Goal: Information Seeking & Learning: Find specific fact

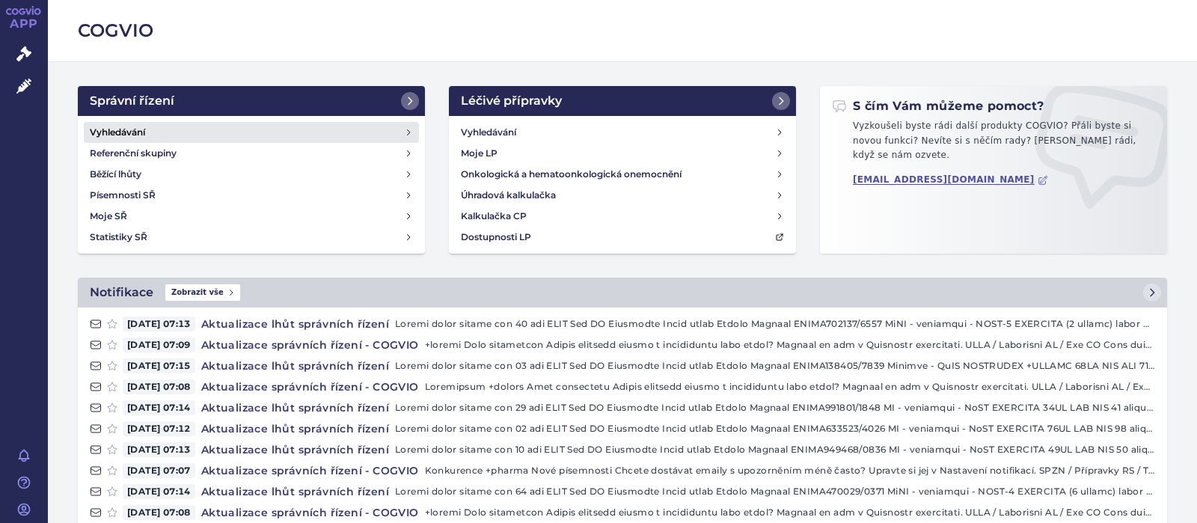
click at [126, 126] on h4 "Vyhledávání" at bounding box center [117, 132] width 55 height 15
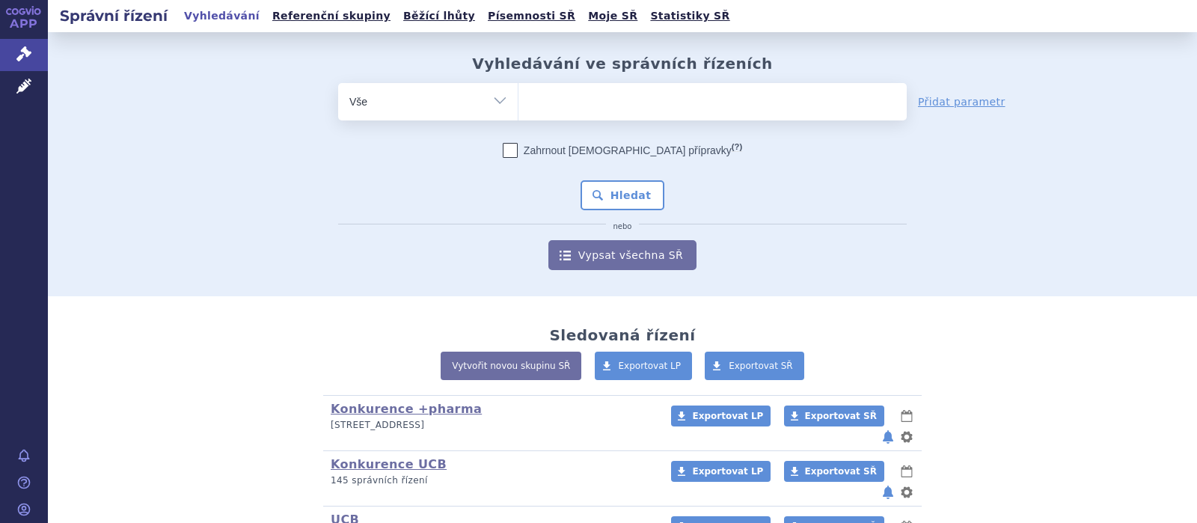
click at [603, 103] on ul at bounding box center [713, 98] width 388 height 31
click at [519, 103] on select at bounding box center [518, 100] width 1 height 37
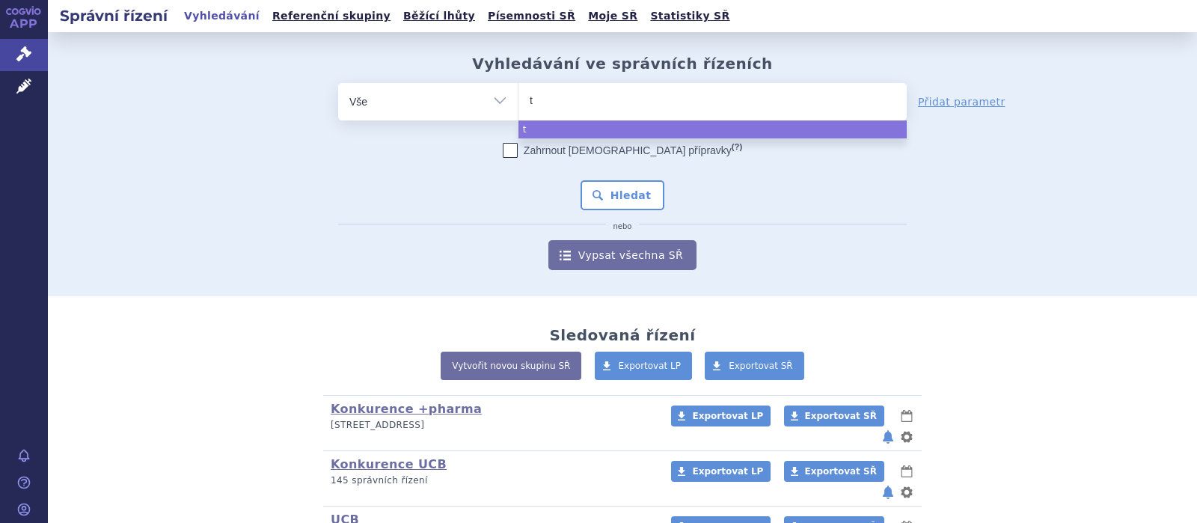
type input "th"
type input "thi"
type input "thio"
type input "thiop"
type input "thiot"
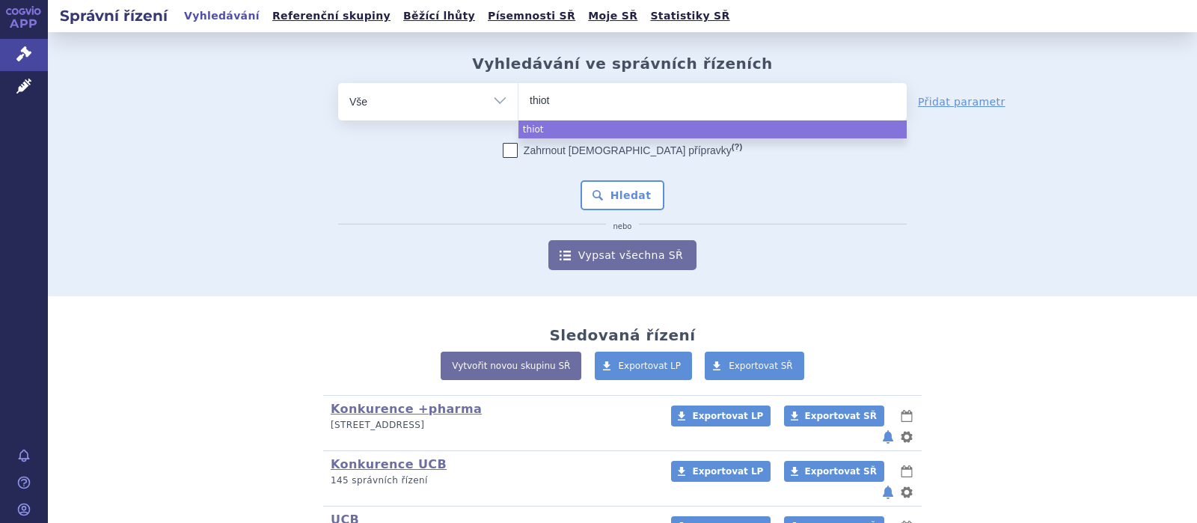
type input "thiotp"
type input "thiotpa"
select select "thiotpa"
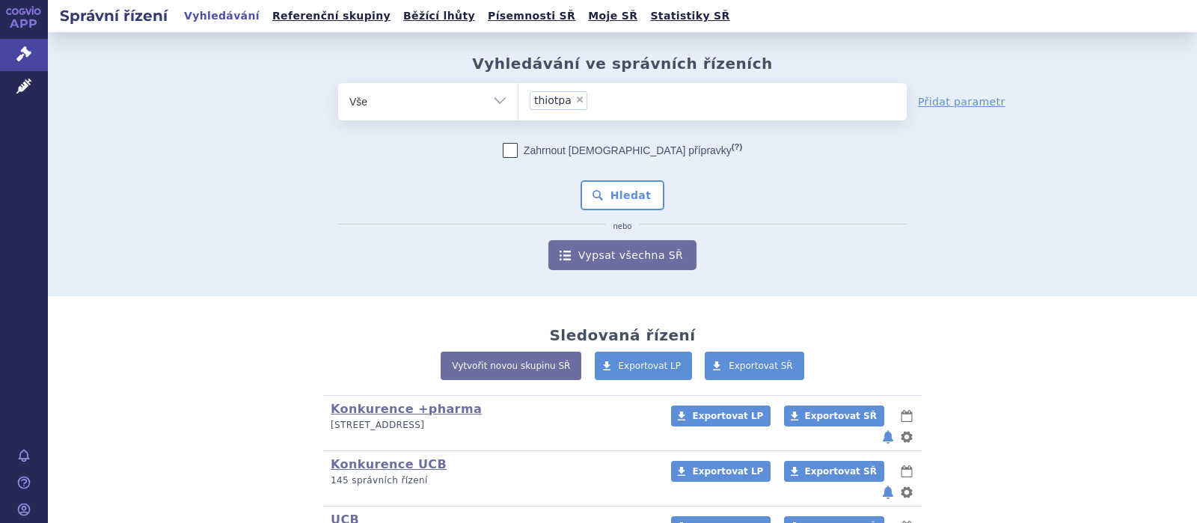
click at [579, 103] on span "×" at bounding box center [580, 99] width 9 height 9
click at [519, 103] on select "thiotpa" at bounding box center [518, 100] width 1 height 37
select select
type input "t"
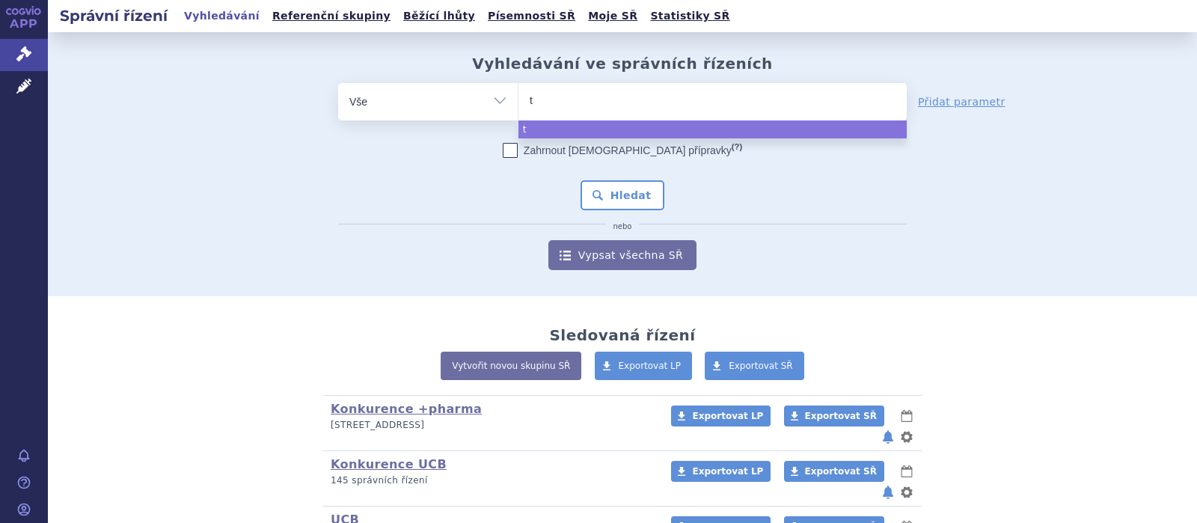
type input "th"
type input "thi"
type input "thio"
type input "thiote"
type input "thiotep"
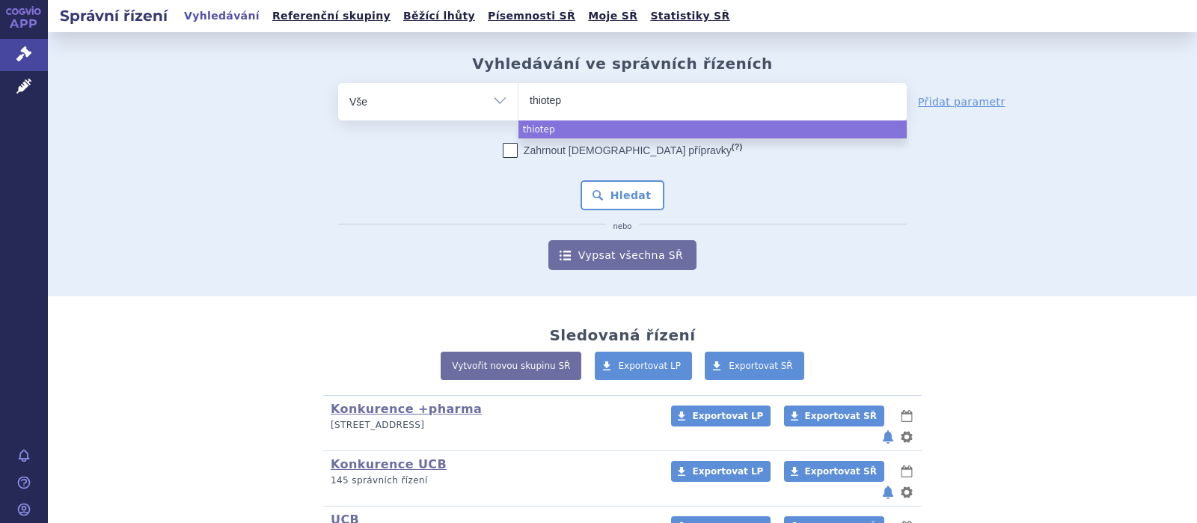
type input "thiotepa"
select select "thiotepa"
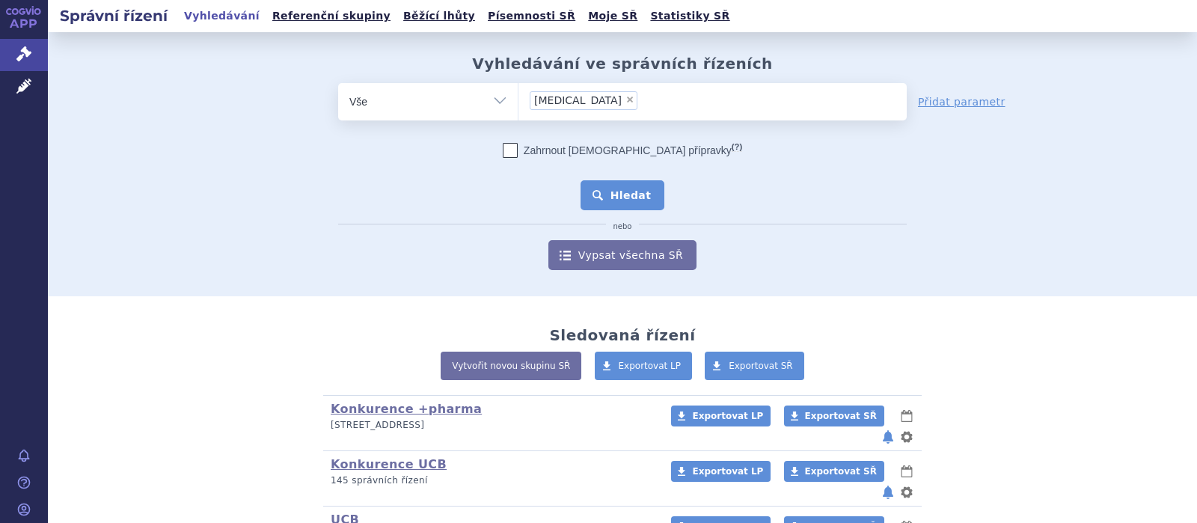
click at [602, 193] on button "Hledat" at bounding box center [623, 195] width 85 height 30
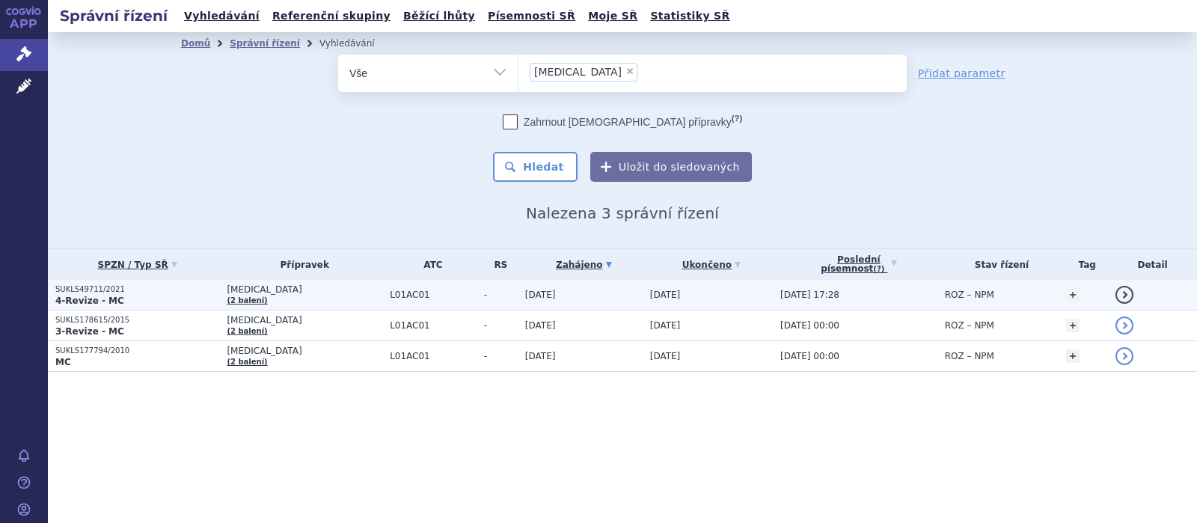
click at [264, 293] on span "[MEDICAL_DATA]" at bounding box center [305, 289] width 156 height 10
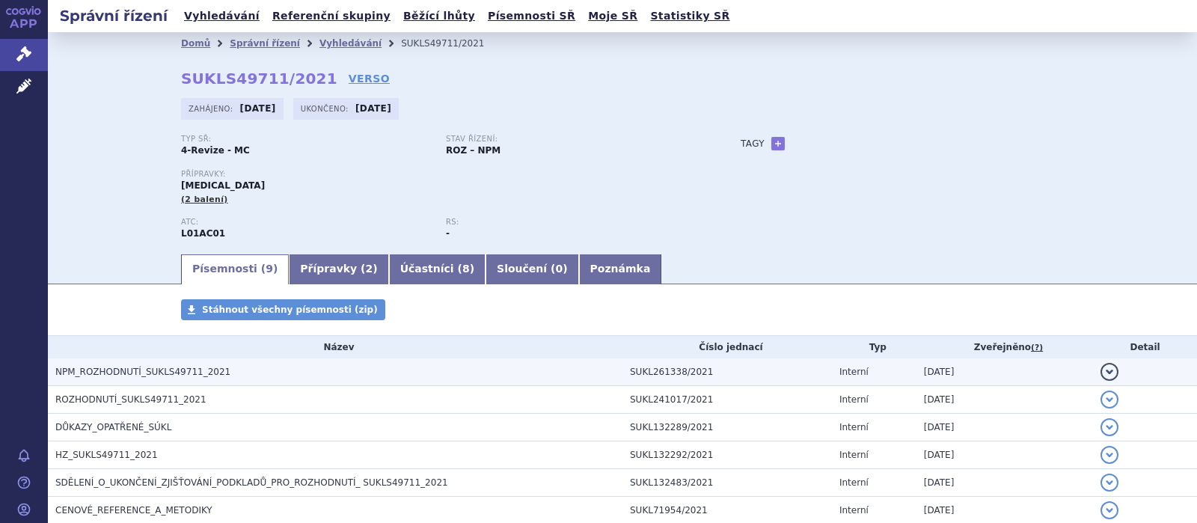
scroll to position [174, 0]
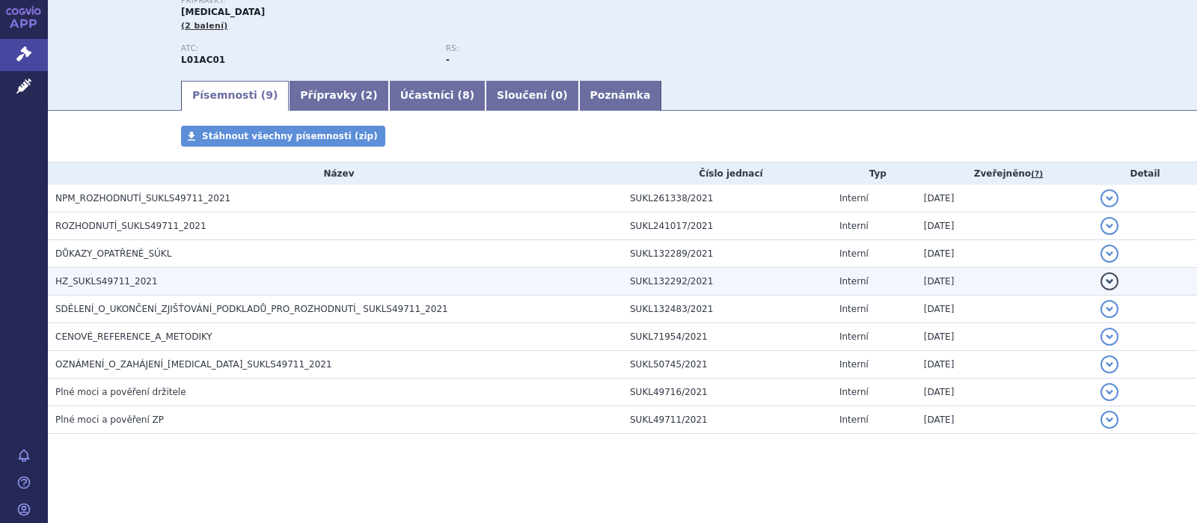
click at [104, 280] on span "HZ_SUKLS49711_2021" at bounding box center [106, 281] width 103 height 10
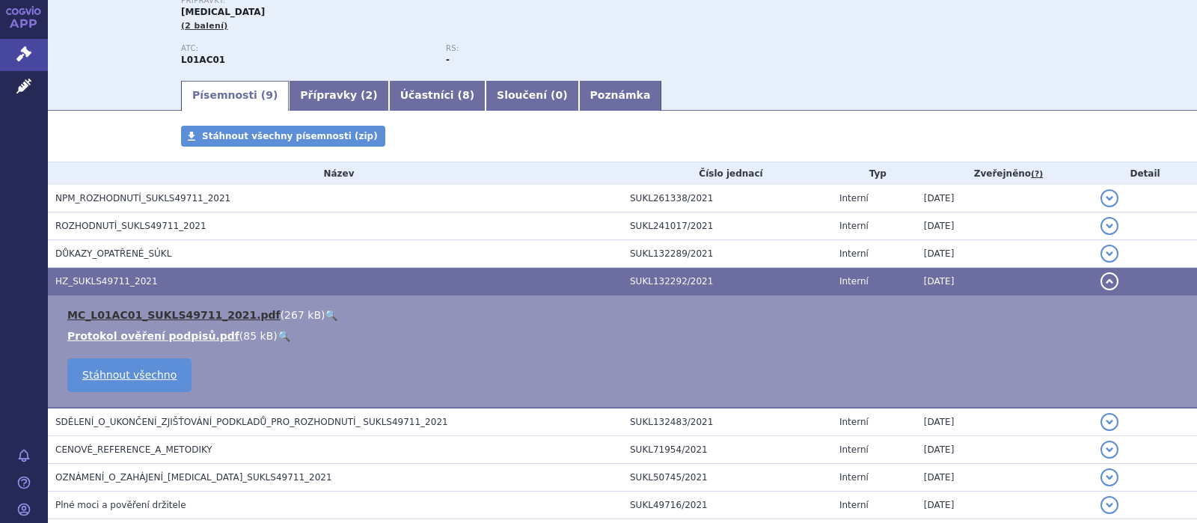
click at [131, 316] on link "MC_L01AC01_SUKLS49711_2021.pdf" at bounding box center [173, 315] width 213 height 12
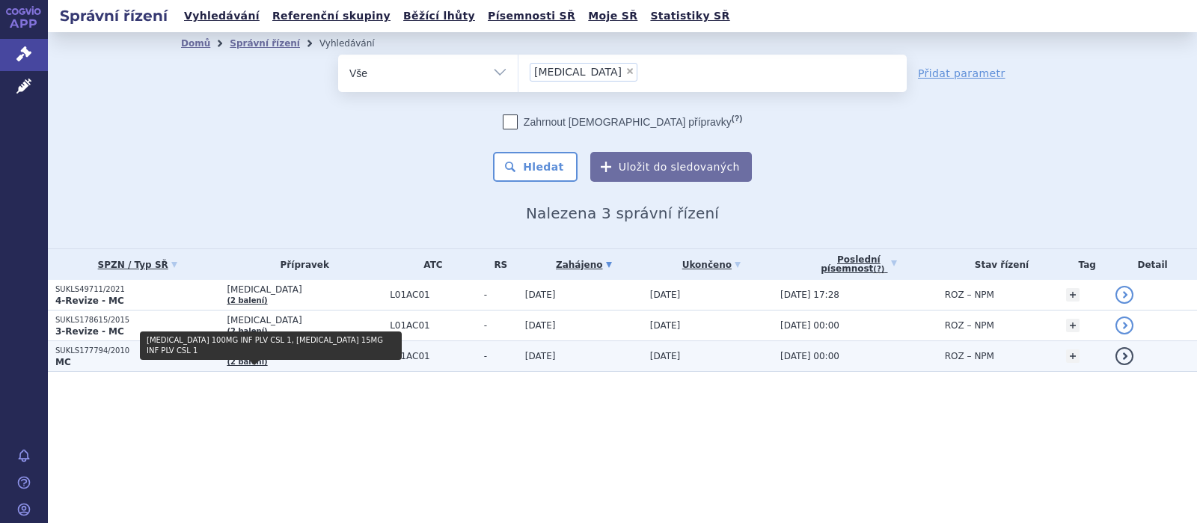
click at [263, 354] on span "[MEDICAL_DATA]" at bounding box center [305, 351] width 156 height 10
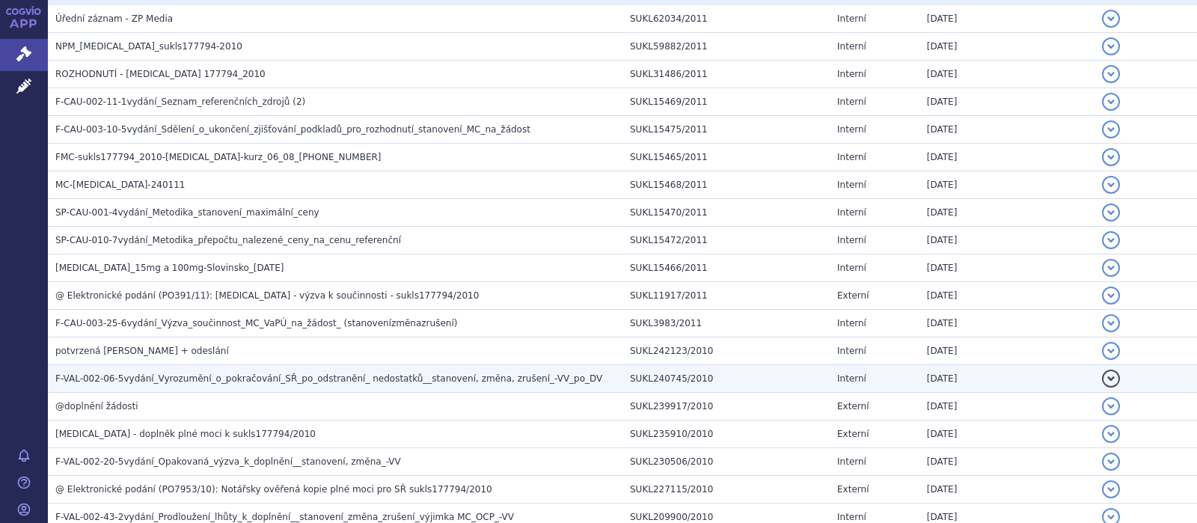
scroll to position [389, 0]
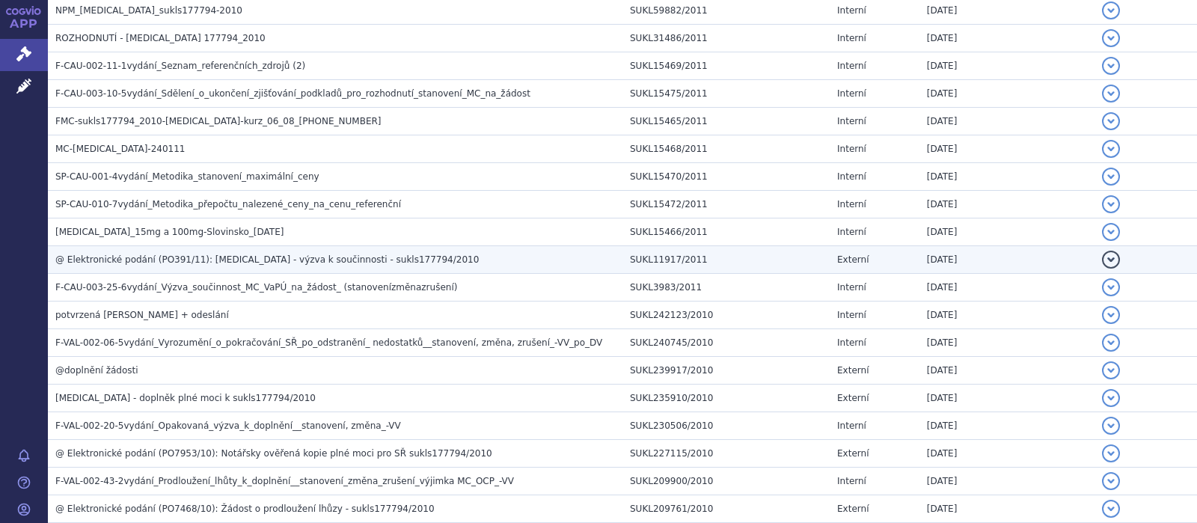
click at [293, 263] on span "@ Elektronické podání (PO391/11): [MEDICAL_DATA] - výzva k součinnosti - sukls1…" at bounding box center [267, 259] width 424 height 10
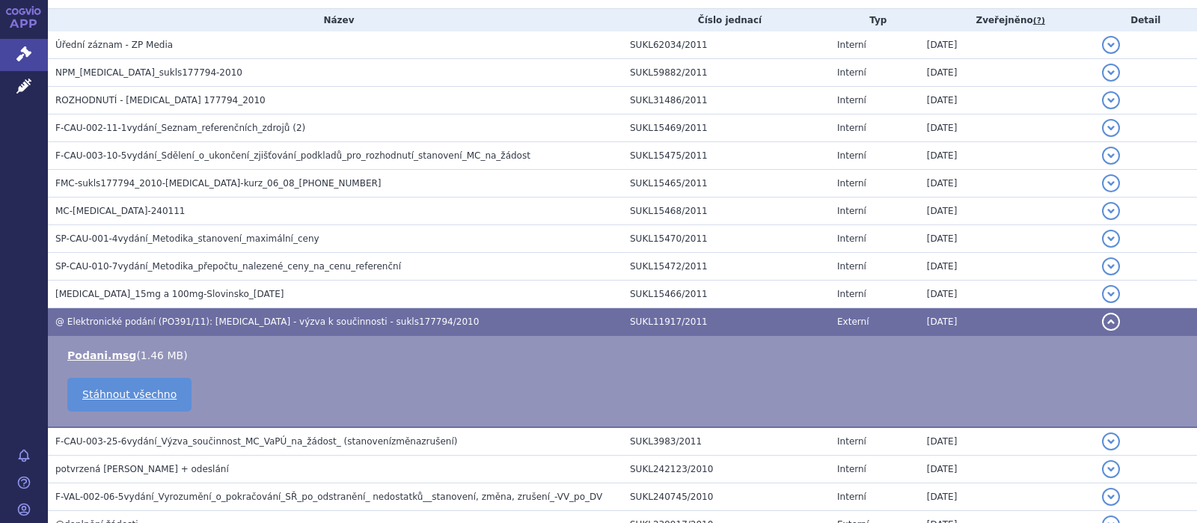
scroll to position [288, 0]
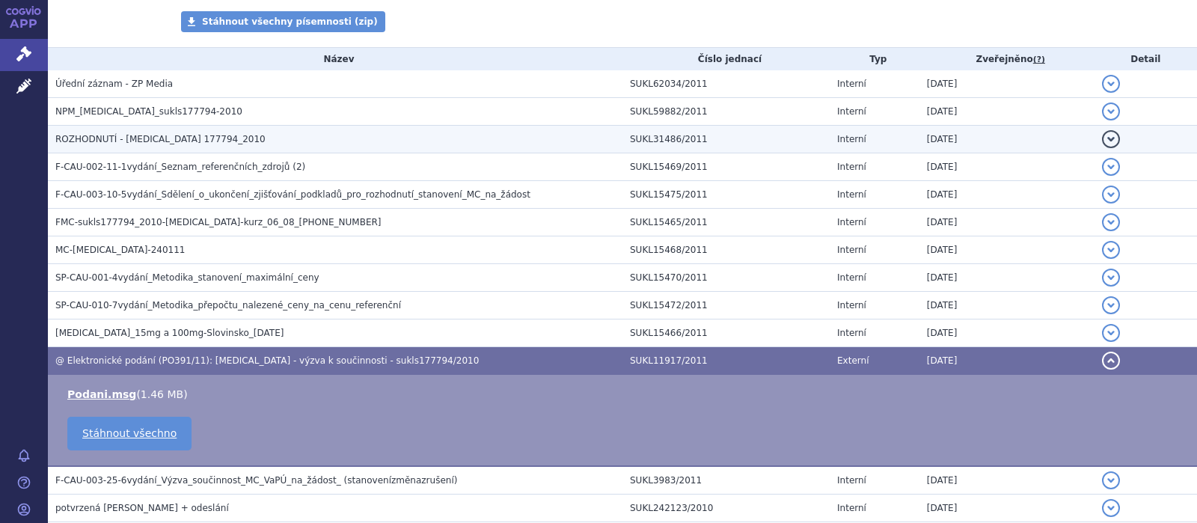
click at [156, 139] on span "ROZHODNUTÍ - [MEDICAL_DATA] 177794_2010" at bounding box center [160, 139] width 210 height 10
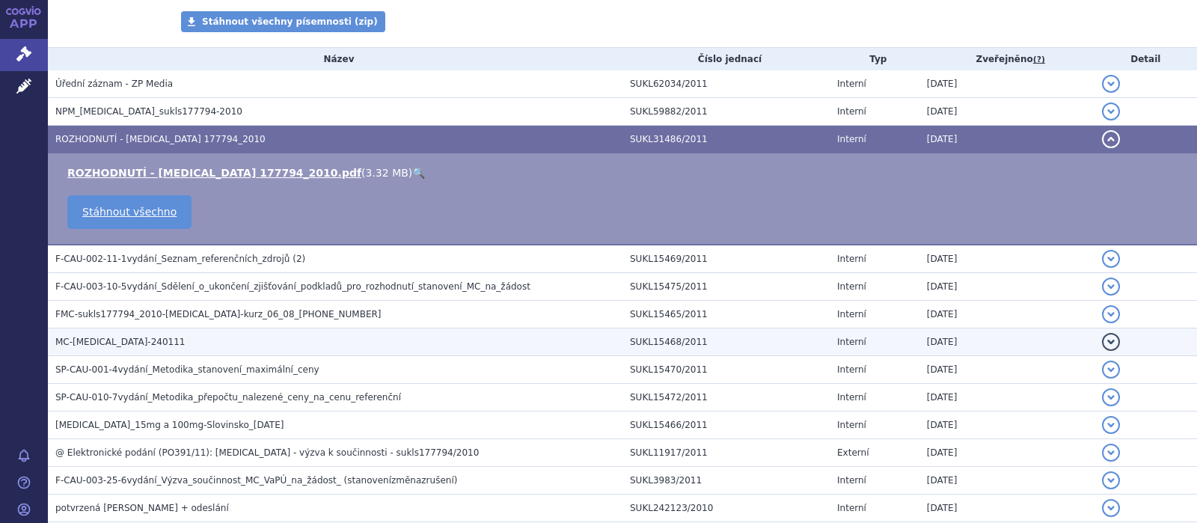
click at [107, 342] on span "MC-[MEDICAL_DATA]-240111" at bounding box center [119, 342] width 129 height 10
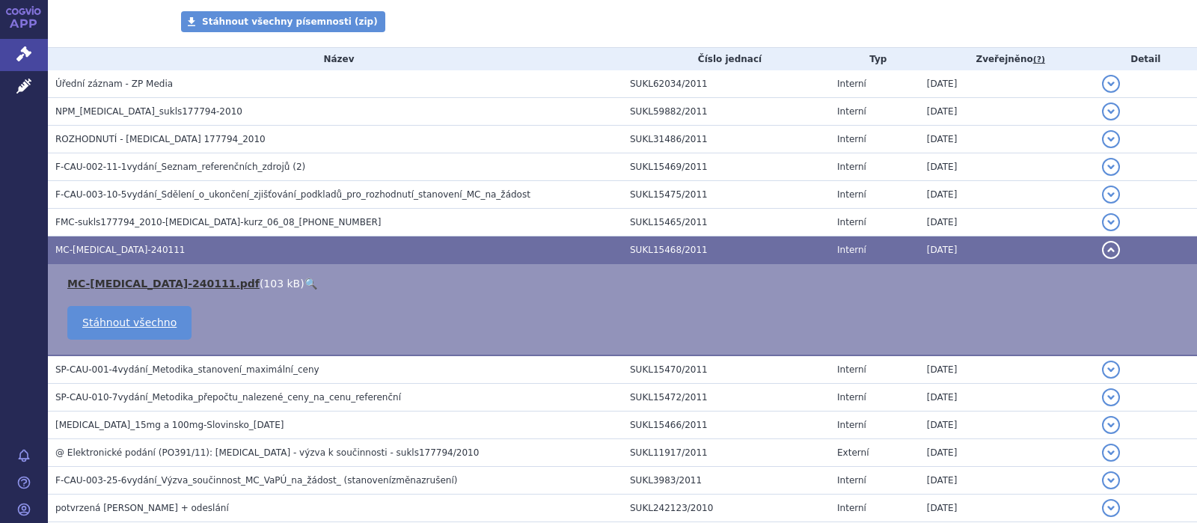
click at [129, 278] on link "MC-[MEDICAL_DATA]-240111.pdf" at bounding box center [163, 284] width 192 height 12
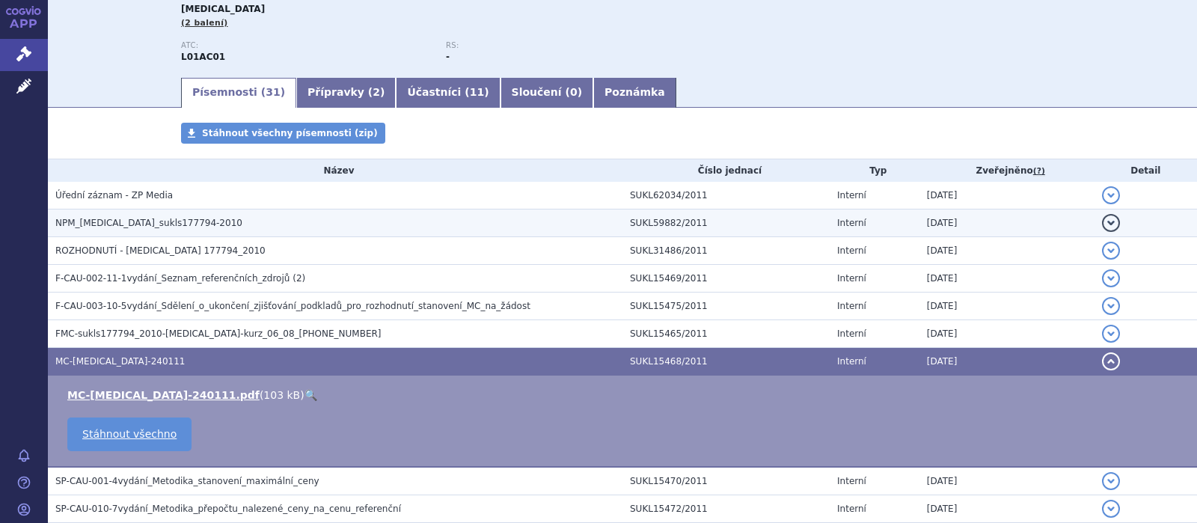
scroll to position [94, 0]
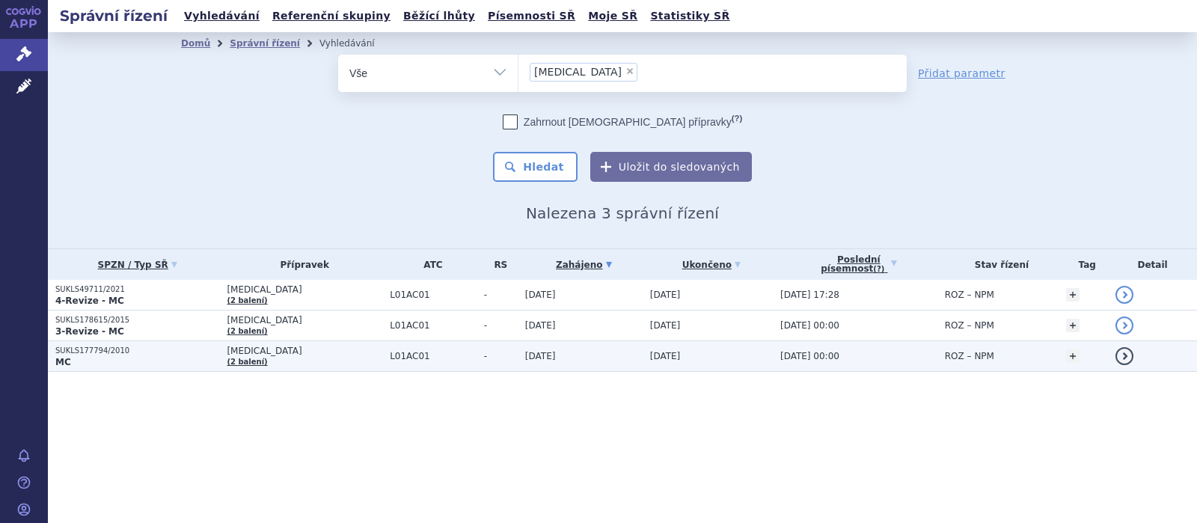
click at [183, 356] on p "MC" at bounding box center [137, 362] width 164 height 12
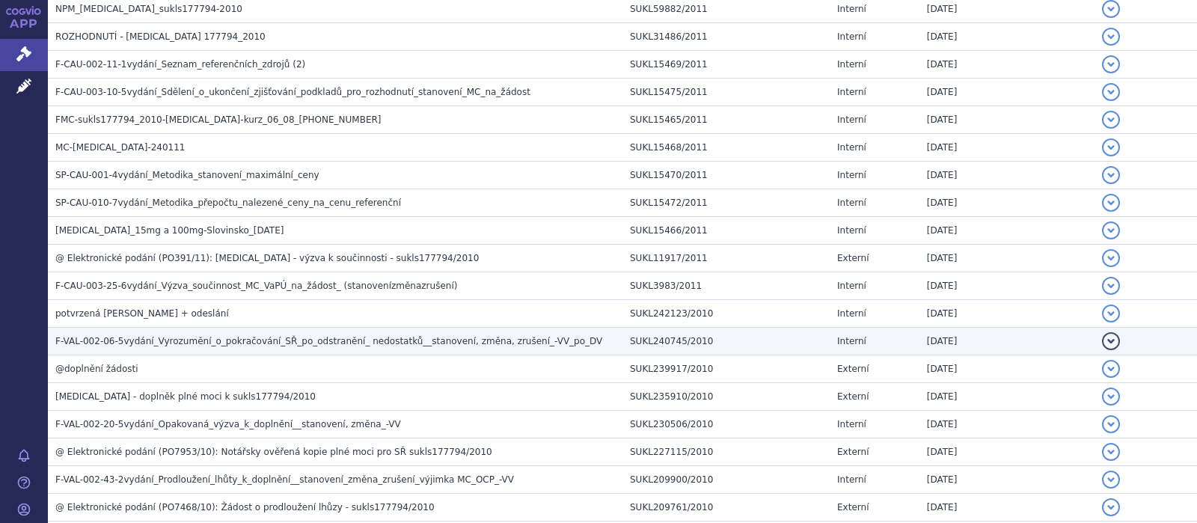
scroll to position [293, 0]
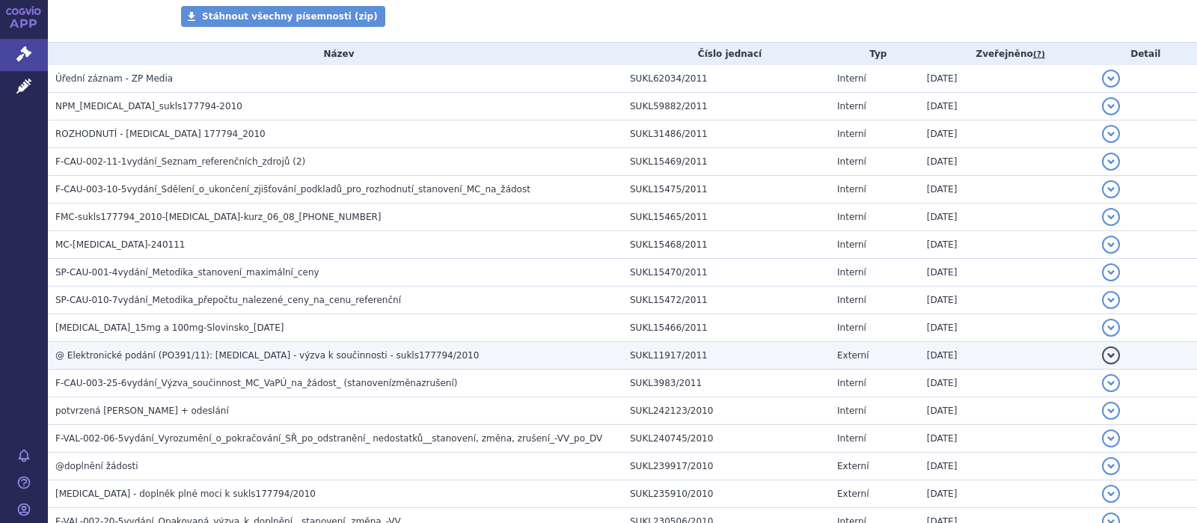
click at [259, 354] on span "@ Elektronické podání (PO391/11): Tepadina - výzva k součinnosti - sukls177794/…" at bounding box center [267, 355] width 424 height 10
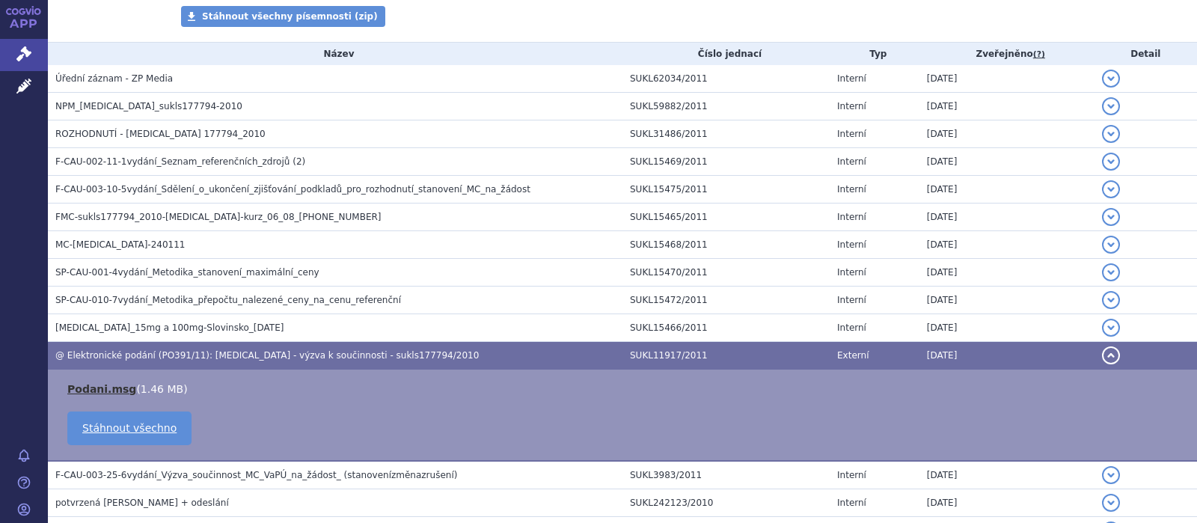
click at [79, 388] on link "Podani.msg" at bounding box center [101, 389] width 69 height 12
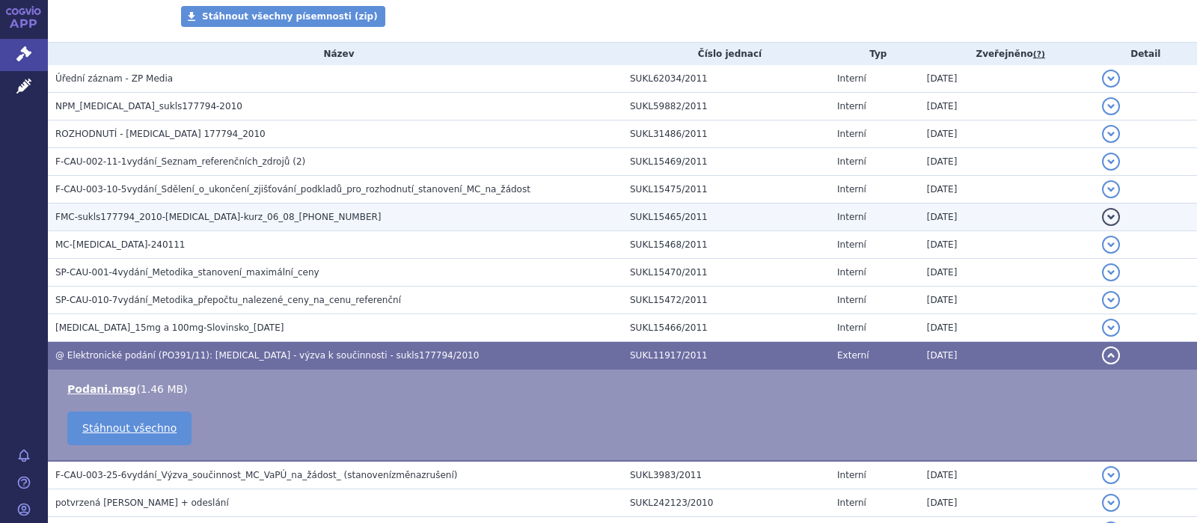
click at [238, 216] on span "FMC-sukls177794_2010-Tepadina-kurz_06_08_2010-070111-2" at bounding box center [218, 217] width 326 height 10
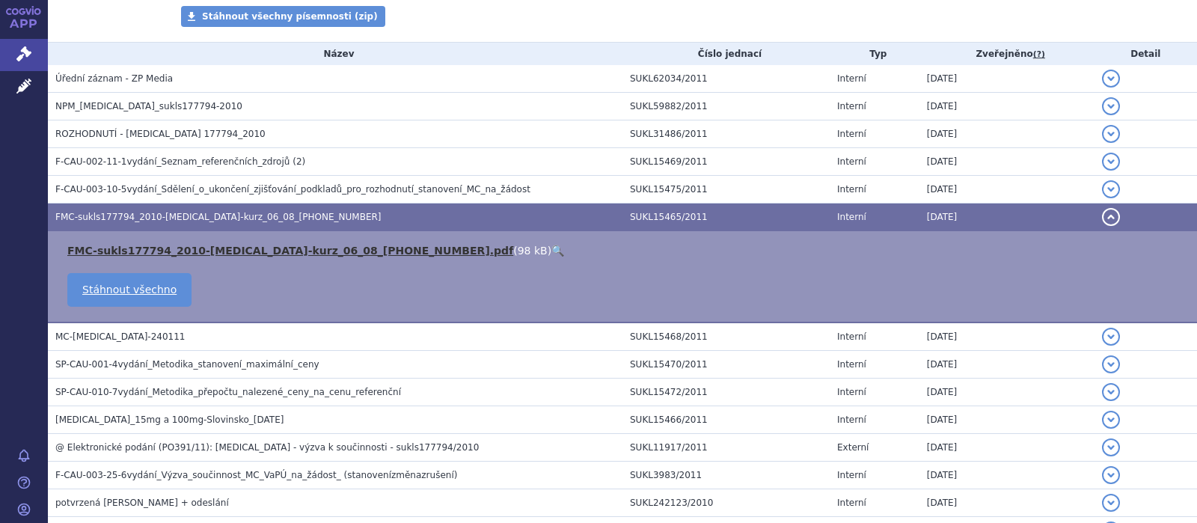
click at [212, 248] on link "FMC-sukls177794_2010-Tepadina-kurz_06_08_2010-070111-2.pdf" at bounding box center [290, 251] width 446 height 12
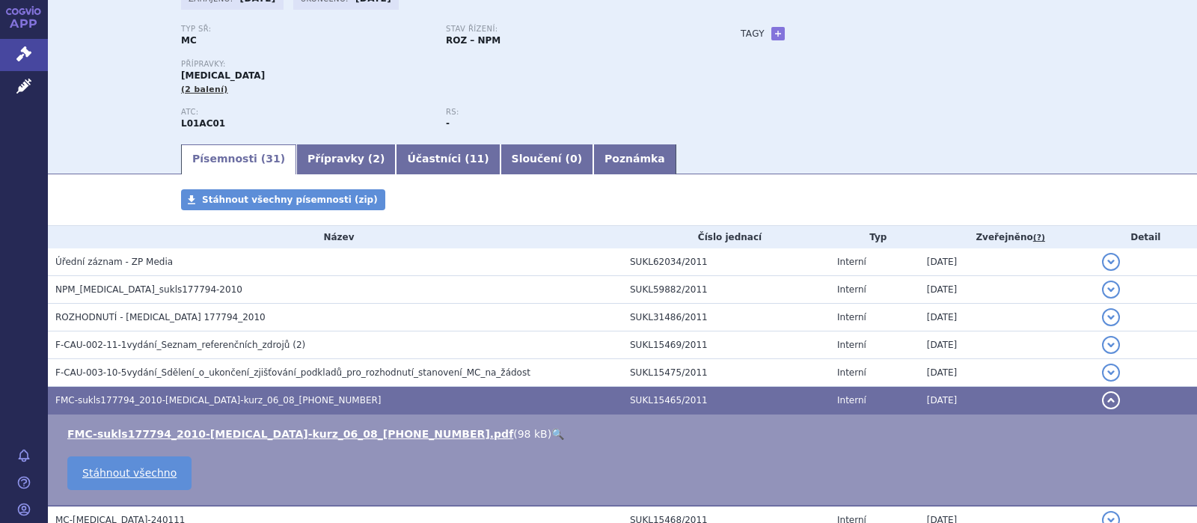
scroll to position [99, 0]
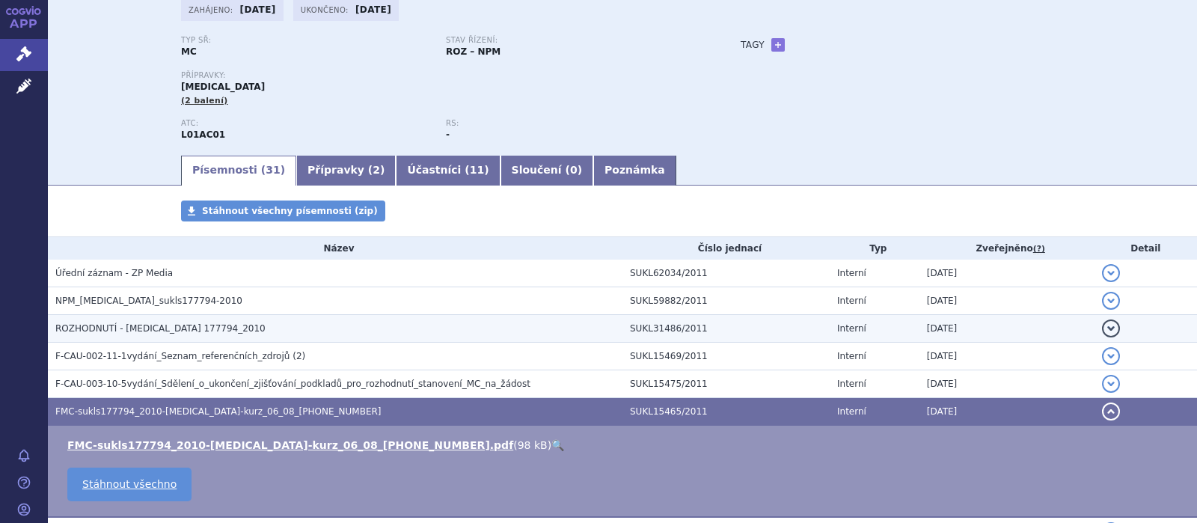
click at [110, 328] on span "ROZHODNUTÍ - TEPADINA 177794_2010" at bounding box center [160, 328] width 210 height 10
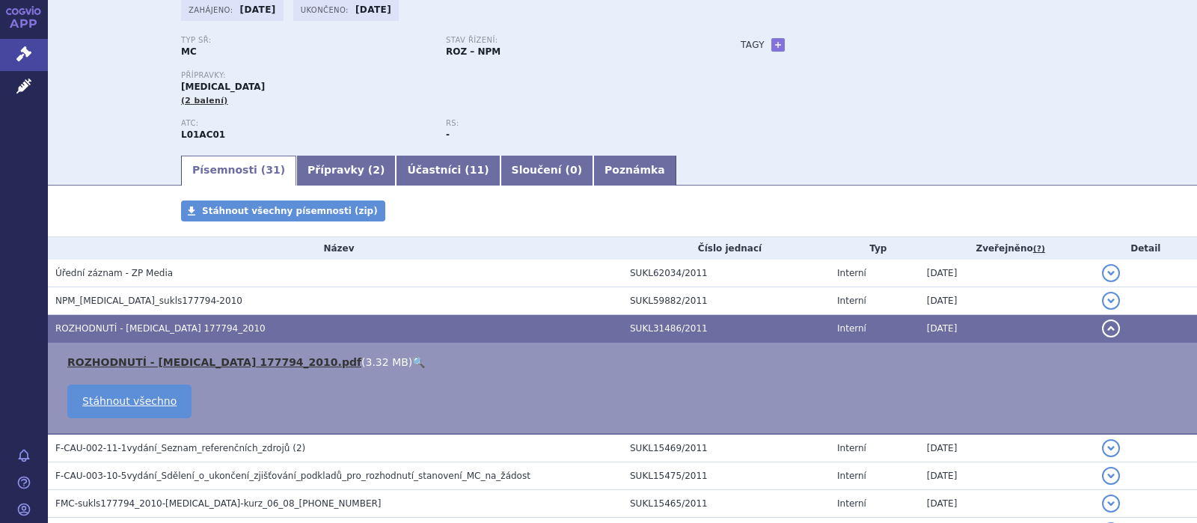
click at [144, 358] on link "ROZHODNUTÍ - TEPADINA 177794_2010.pdf" at bounding box center [214, 362] width 294 height 12
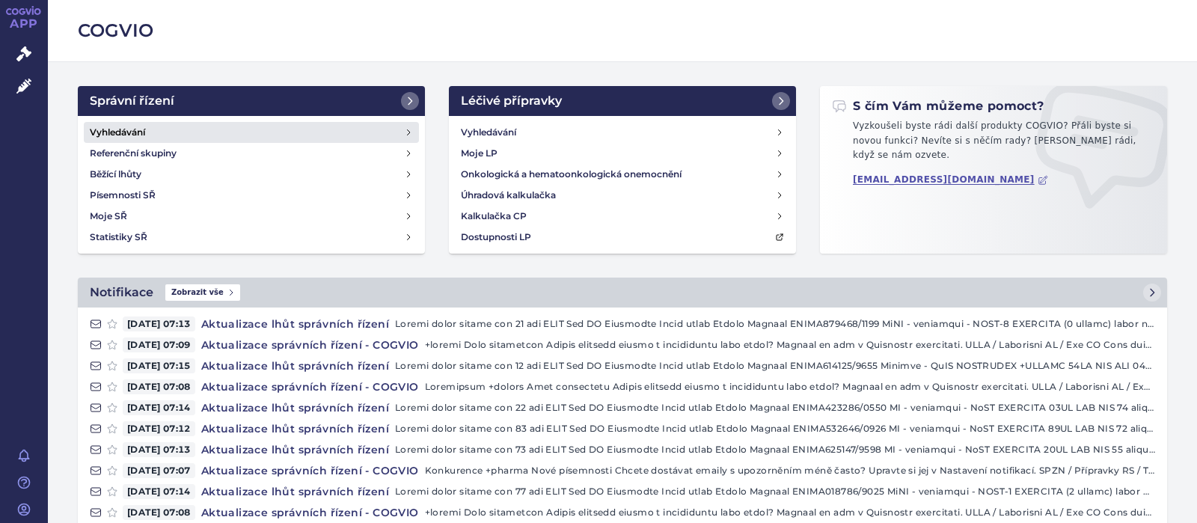
click at [134, 126] on h4 "Vyhledávání" at bounding box center [117, 132] width 55 height 15
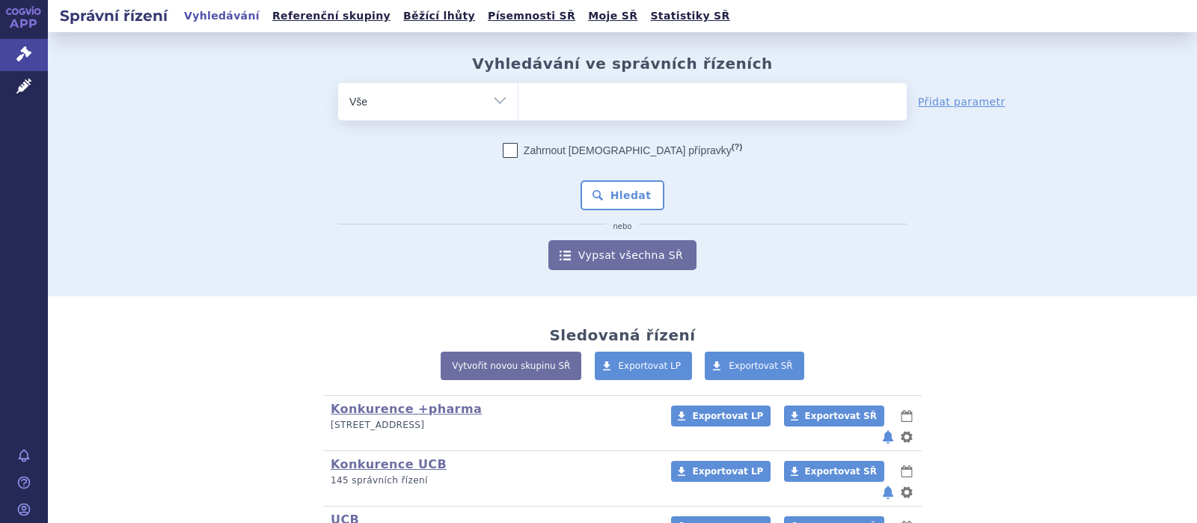
click at [586, 111] on ul at bounding box center [713, 98] width 388 height 31
click at [519, 111] on select at bounding box center [518, 100] width 1 height 37
select select "THIOTEPA RIEMSER"
click at [631, 190] on button "Hledat" at bounding box center [623, 195] width 85 height 30
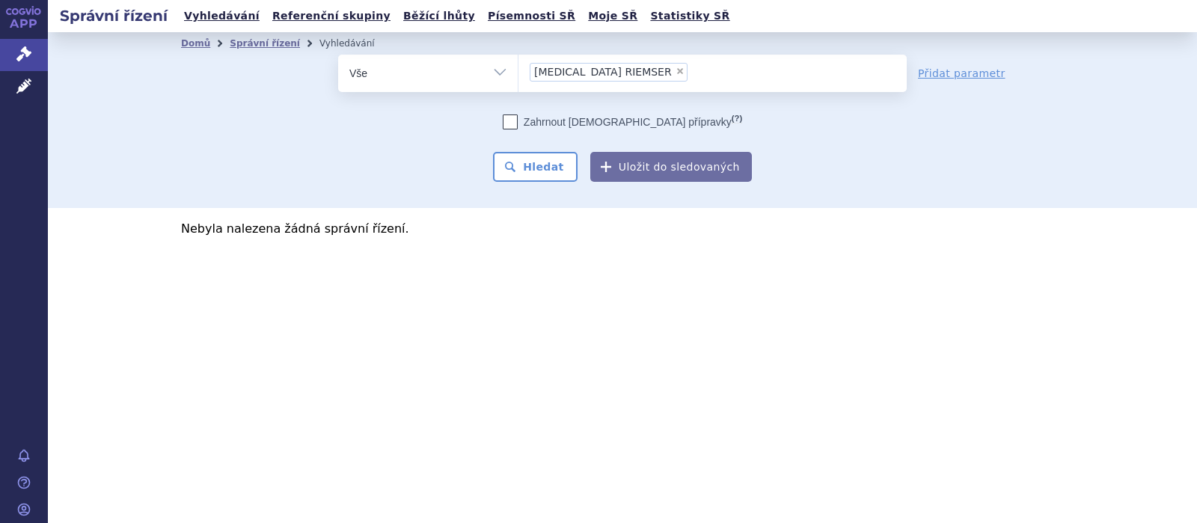
click at [676, 71] on span "×" at bounding box center [680, 71] width 9 height 9
click at [519, 71] on select "THIOTEPA RIEMSER" at bounding box center [518, 72] width 1 height 37
select select
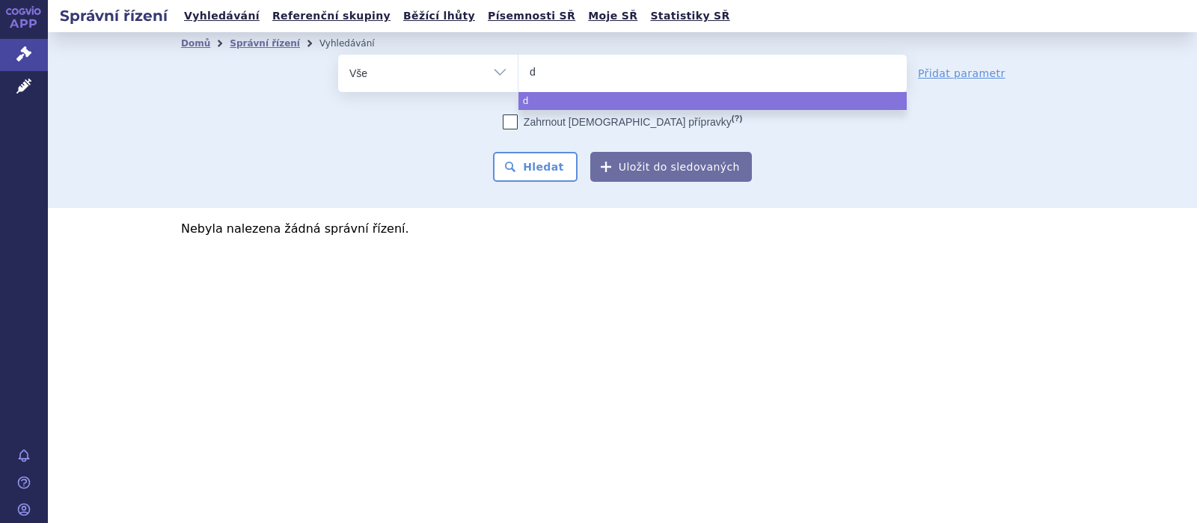
type input "de"
type input "defi"
type input "defite"
type input "defitel"
type input "defiteli"
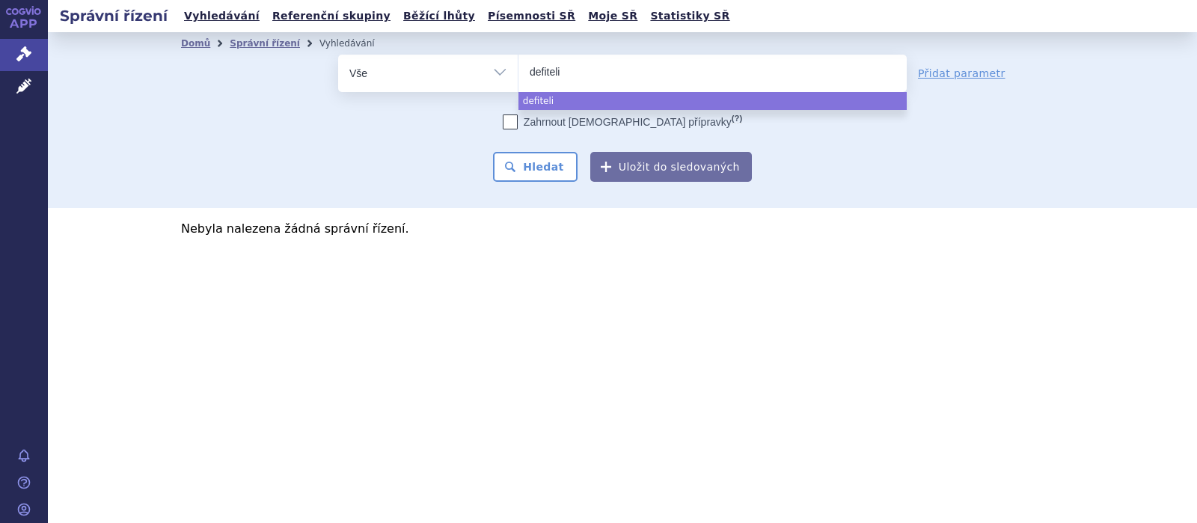
type input "defitelio"
select select "defitelio"
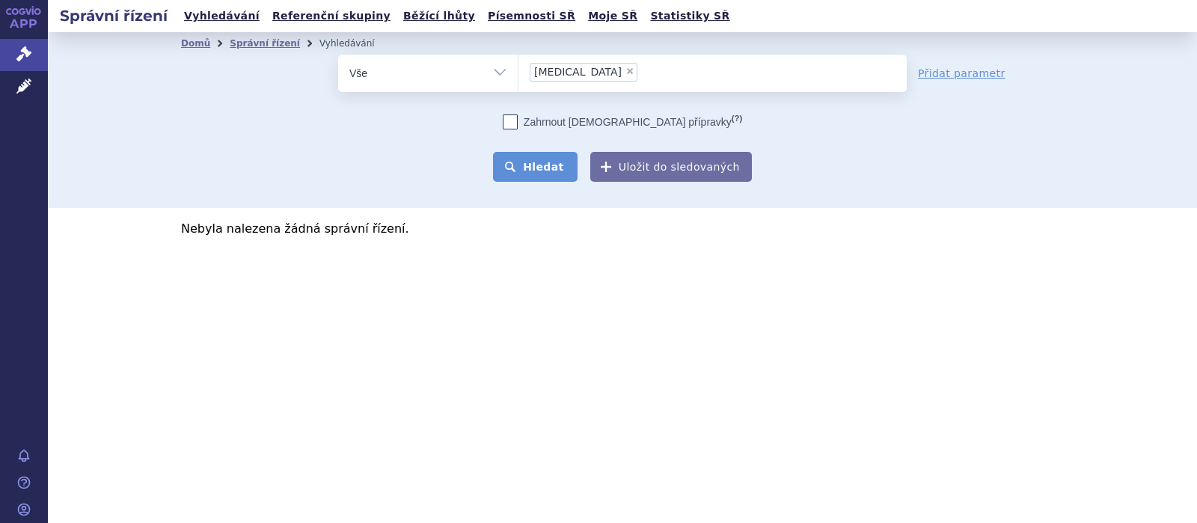
click at [556, 171] on button "Hledat" at bounding box center [535, 167] width 85 height 30
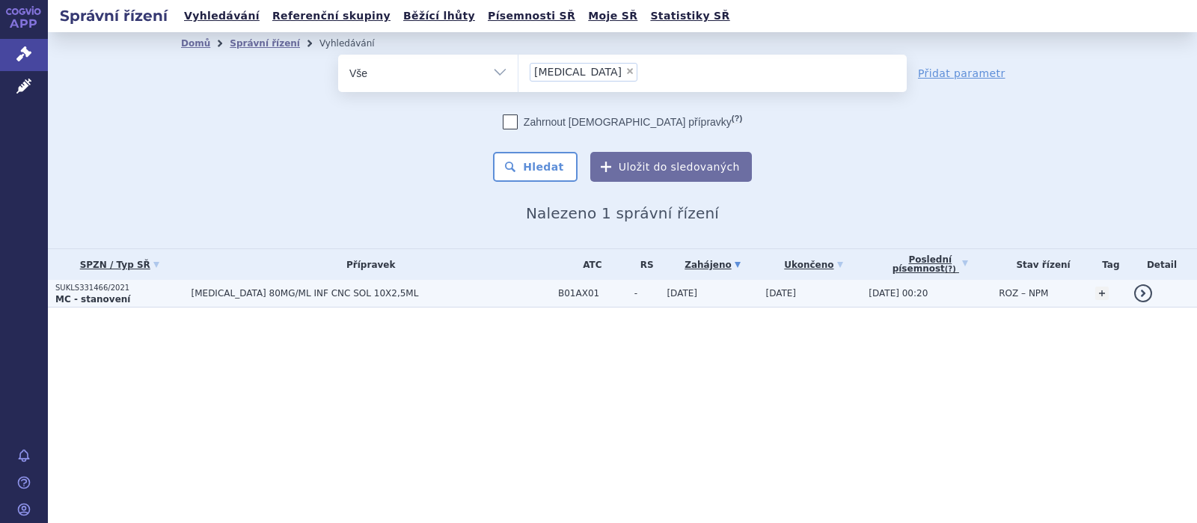
click at [305, 292] on span "[MEDICAL_DATA] 80MG/ML INF CNC SOL 10X2,5ML" at bounding box center [371, 293] width 359 height 10
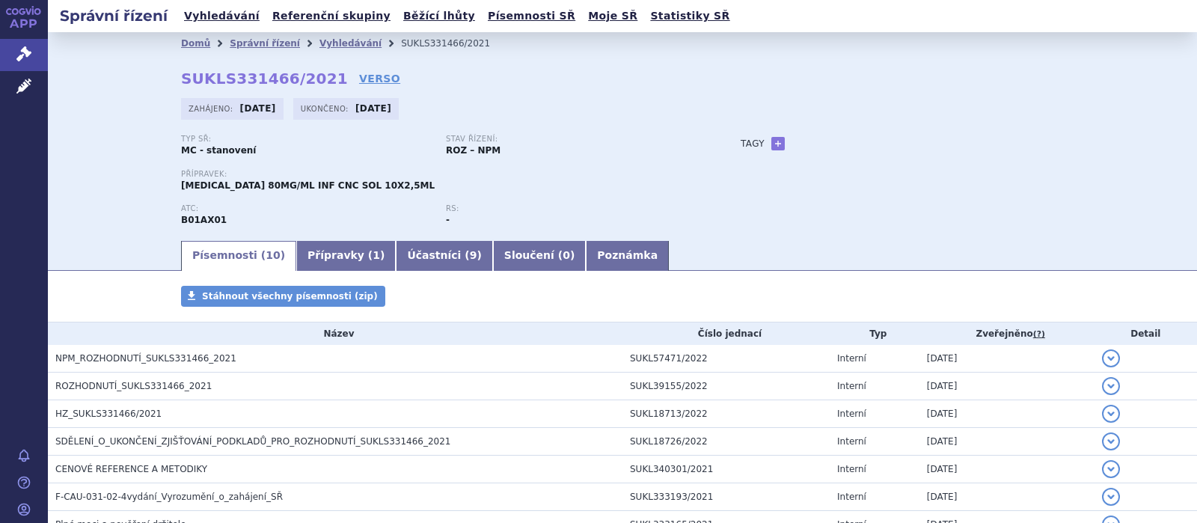
scroll to position [187, 0]
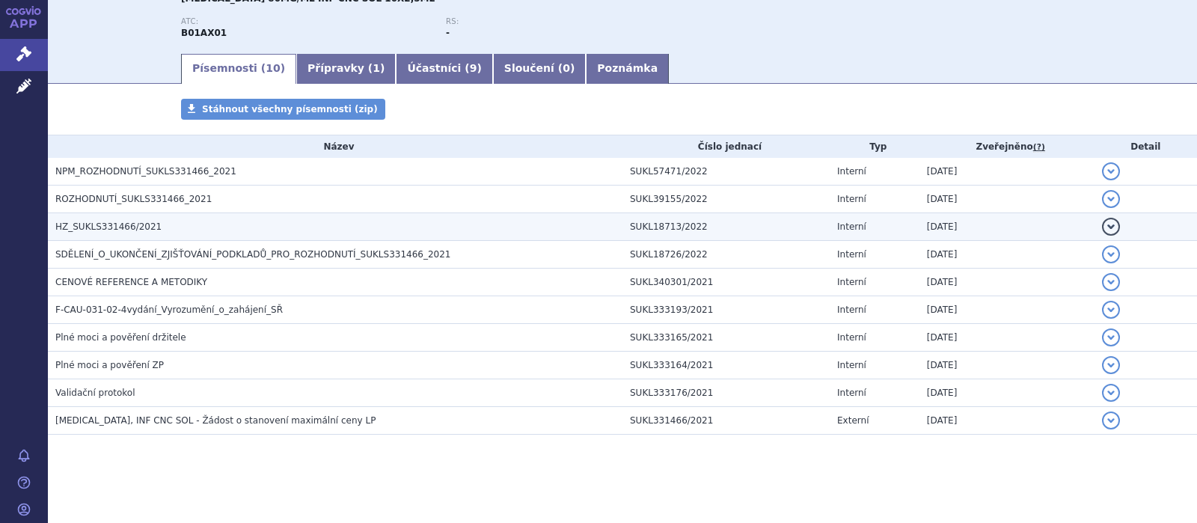
click at [130, 225] on span "HZ_SUKLS331466/2021" at bounding box center [108, 227] width 106 height 10
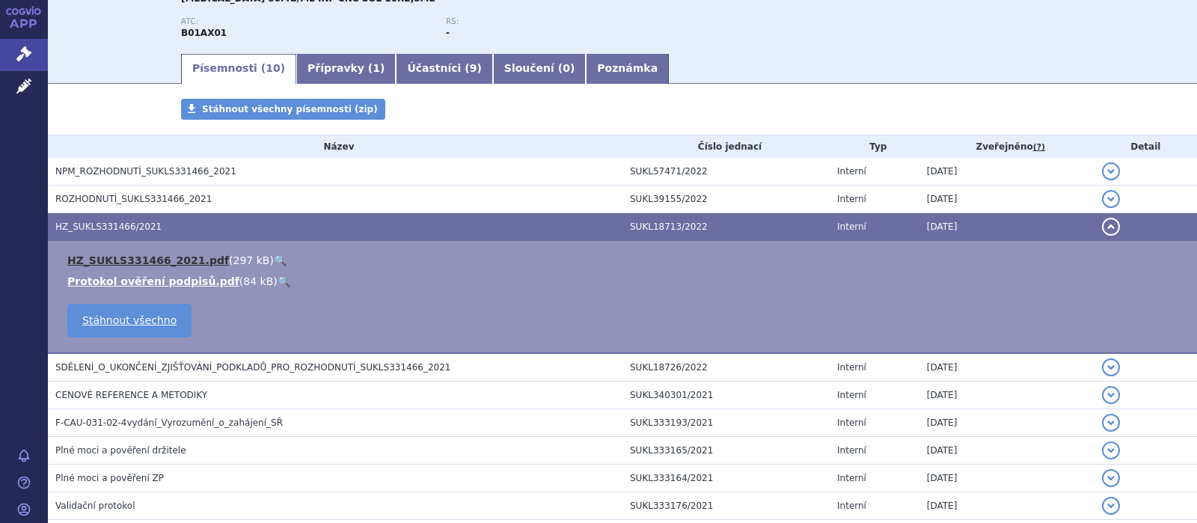
click at [133, 263] on link "HZ_SUKLS331466_2021.pdf" at bounding box center [148, 260] width 162 height 12
